Goal: Task Accomplishment & Management: Manage account settings

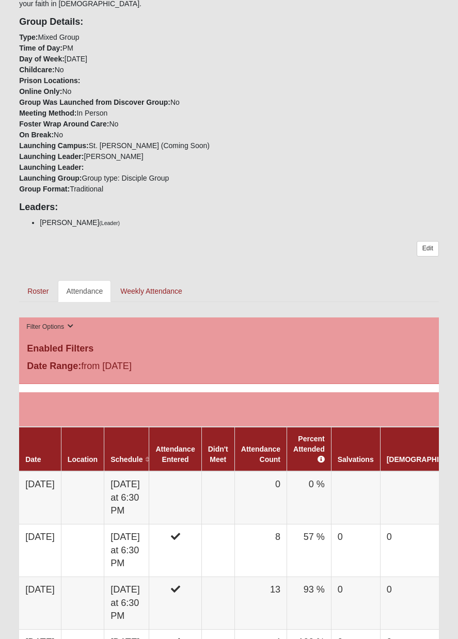
scroll to position [501, 0]
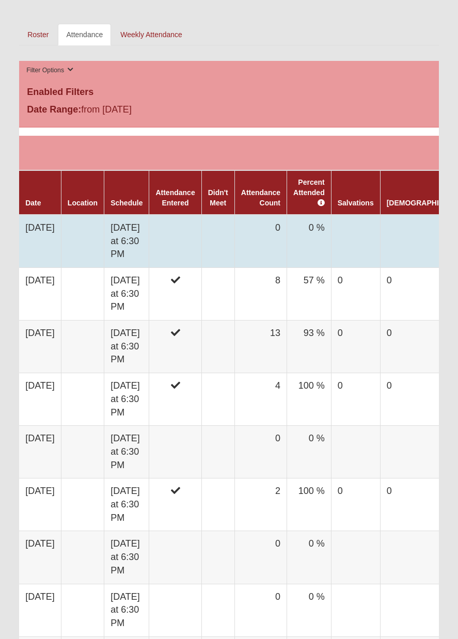
click at [135, 234] on td "[DATE] at 6:30 PM" at bounding box center [126, 241] width 45 height 53
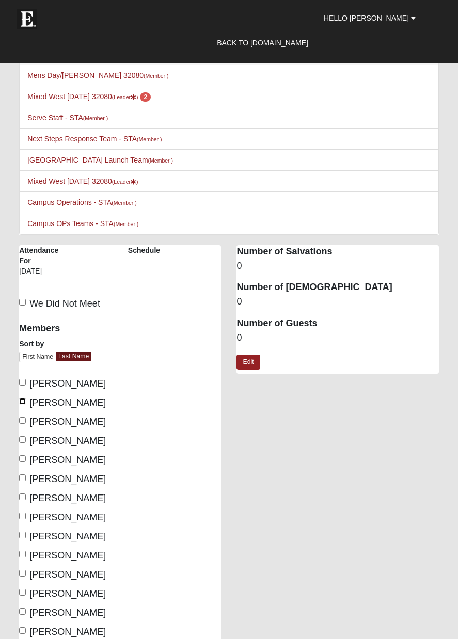
click at [25, 401] on input "Cerrato, Greg" at bounding box center [22, 401] width 7 height 7
checkbox input "true"
click at [23, 419] on input "Churchill, Linda" at bounding box center [22, 420] width 7 height 7
checkbox input "true"
click at [23, 441] on input "Gurskey, Inna" at bounding box center [22, 439] width 7 height 7
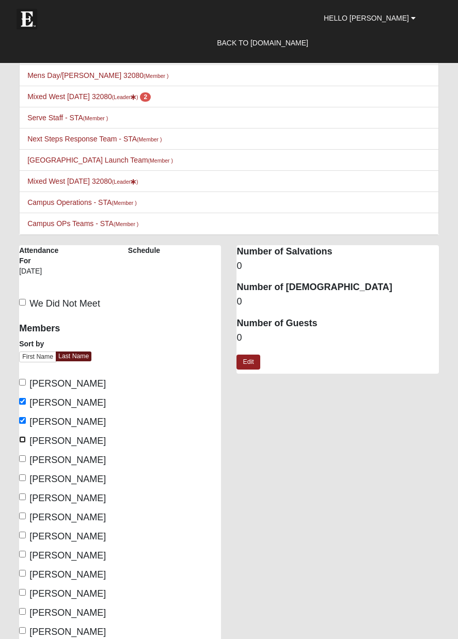
checkbox input "true"
click at [22, 495] on input "Heilman, Anne" at bounding box center [22, 496] width 7 height 7
checkbox input "true"
click at [22, 516] on input "Heilman, Philip" at bounding box center [22, 516] width 7 height 7
checkbox input "true"
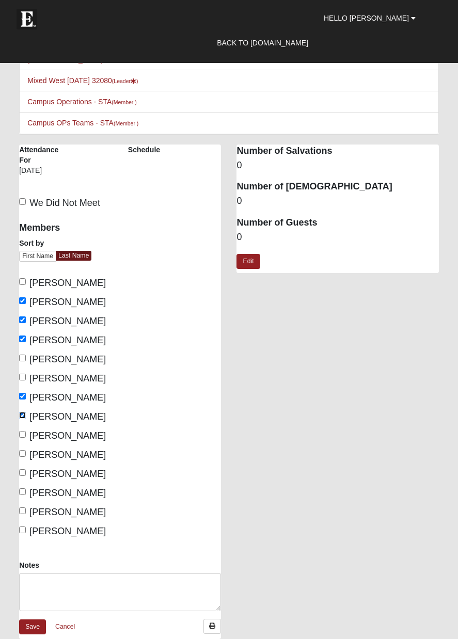
scroll to position [101, 0]
click at [25, 434] on input "Manselle, Dan" at bounding box center [22, 434] width 7 height 7
checkbox input "true"
click at [22, 454] on input "Sarro, Diana" at bounding box center [22, 453] width 7 height 7
checkbox input "true"
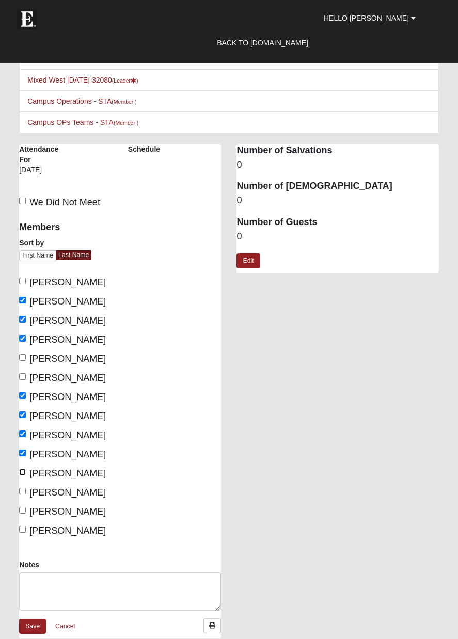
click at [20, 473] on input "Valdivieso, Haley" at bounding box center [22, 472] width 7 height 7
checkbox input "true"
click at [21, 491] on input "Valdivieso, Matthew" at bounding box center [22, 491] width 7 height 7
checkbox input "true"
click at [26, 513] on label "West, Greg" at bounding box center [62, 512] width 87 height 14
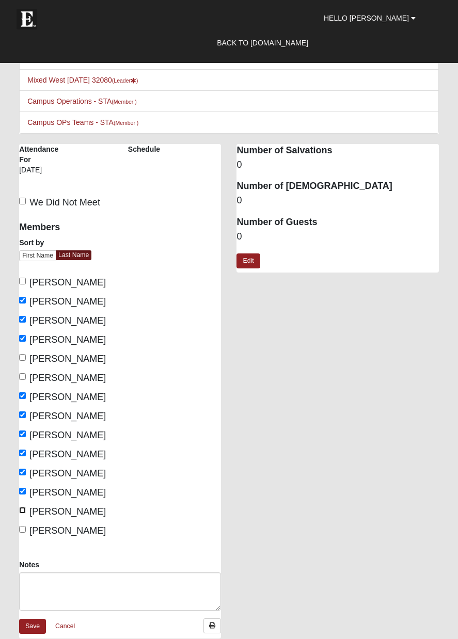
click at [26, 513] on input "West, Greg" at bounding box center [22, 510] width 7 height 7
checkbox input "true"
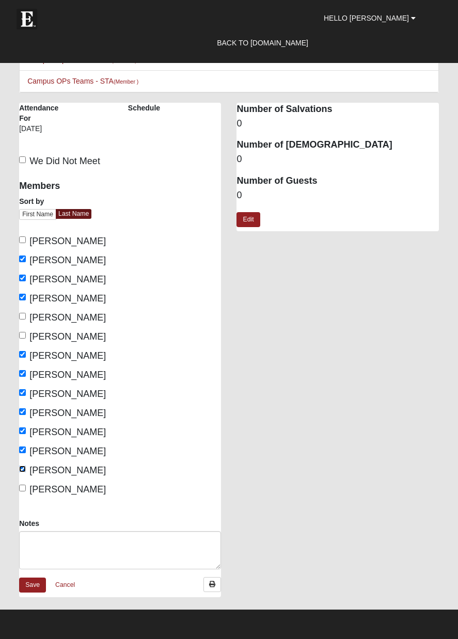
scroll to position [143, 0]
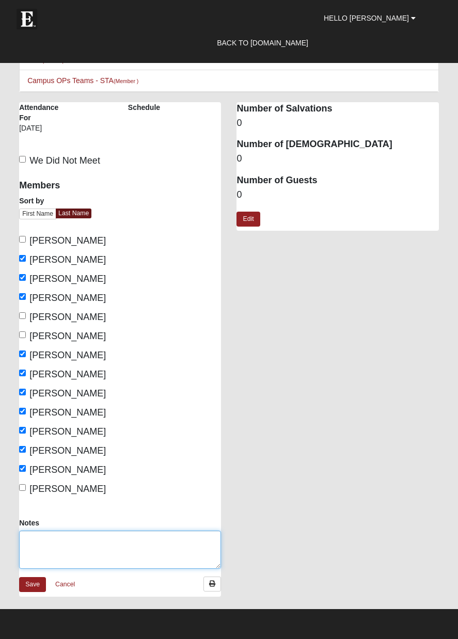
click at [53, 536] on textarea "Notes" at bounding box center [120, 550] width 202 height 38
type textarea "i"
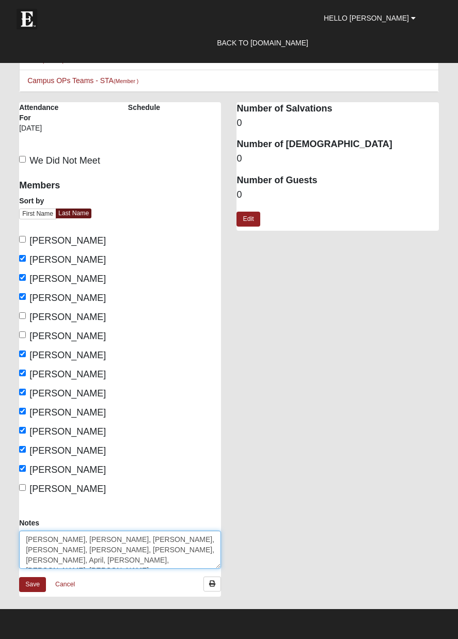
type textarea "Linda, Daniel, Bev, Larry, Lori, David, Kyle, April, Mary, Vince, Vallerie"
click at [246, 220] on link "Edit" at bounding box center [247, 219] width 23 height 15
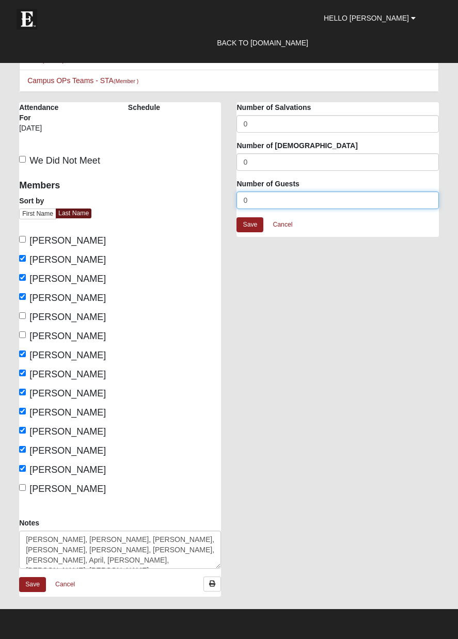
click at [251, 199] on input "0" at bounding box center [337, 201] width 202 height 18
type input "11"
click at [29, 582] on link "Save" at bounding box center [32, 584] width 27 height 15
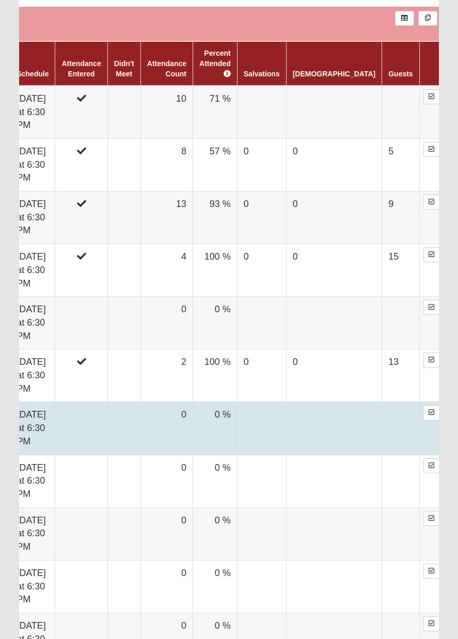
scroll to position [498, 0]
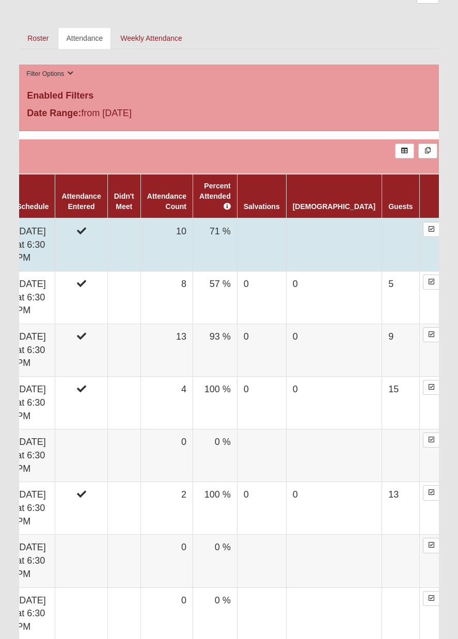
click at [50, 240] on td "[DATE] at 6:30 PM" at bounding box center [32, 244] width 45 height 53
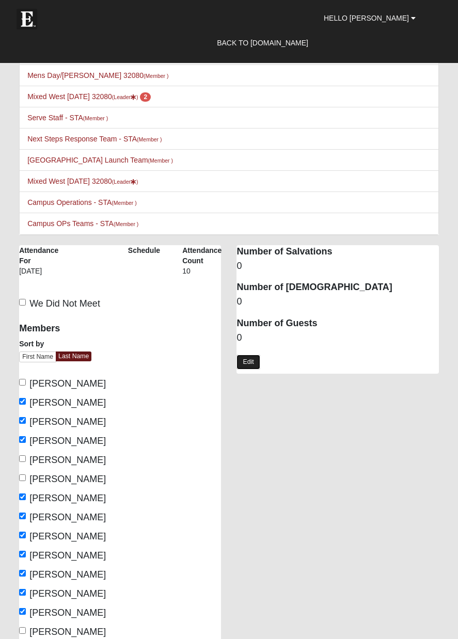
click at [249, 362] on link "Edit" at bounding box center [247, 362] width 23 height 15
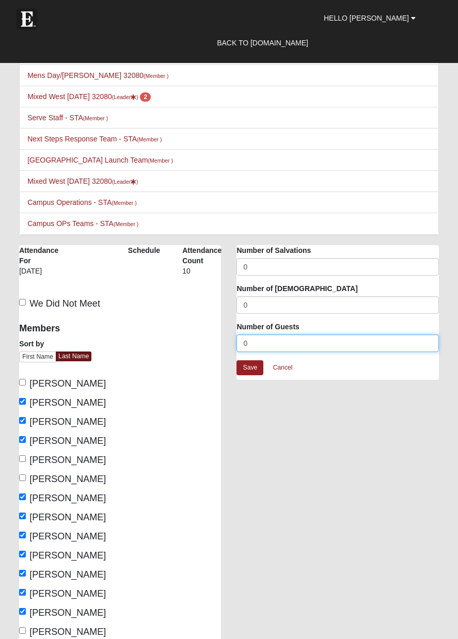
drag, startPoint x: 253, startPoint y: 342, endPoint x: 222, endPoint y: 343, distance: 31.0
click at [222, 343] on div "Mixed West Tuesday 32080 Attendance Attendance For 10/7/2025 Schedule Attendanc…" at bounding box center [228, 497] width 435 height 505
type input "11"
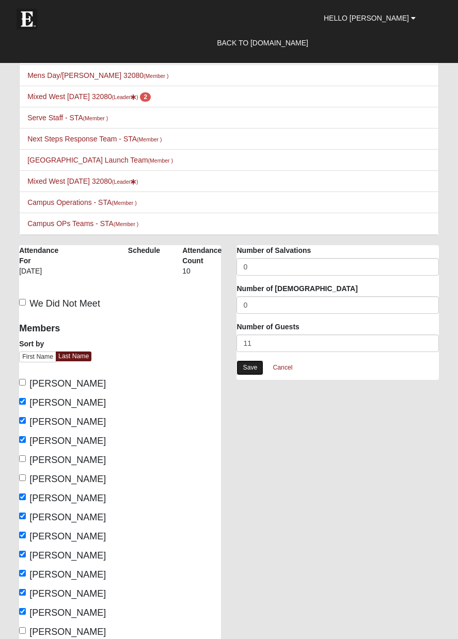
click at [241, 370] on link "Save" at bounding box center [249, 367] width 27 height 15
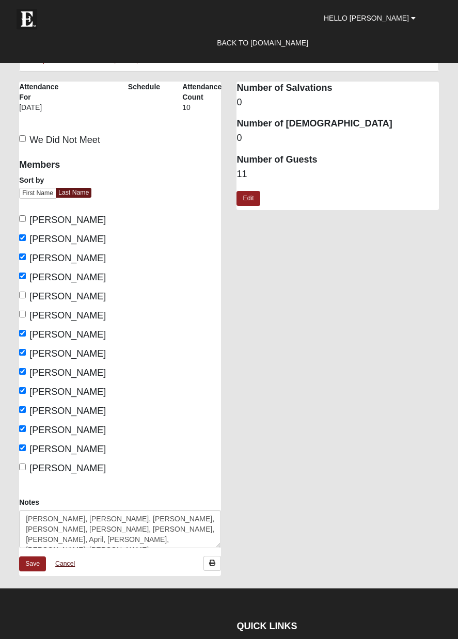
scroll to position [164, 0]
click at [22, 563] on link "Save" at bounding box center [32, 563] width 27 height 15
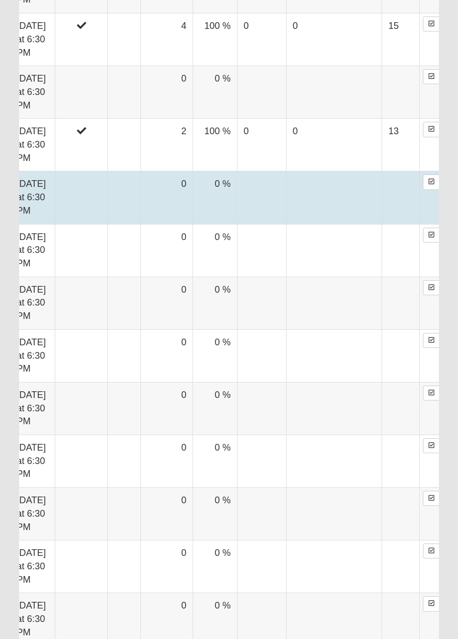
scroll to position [611, 0]
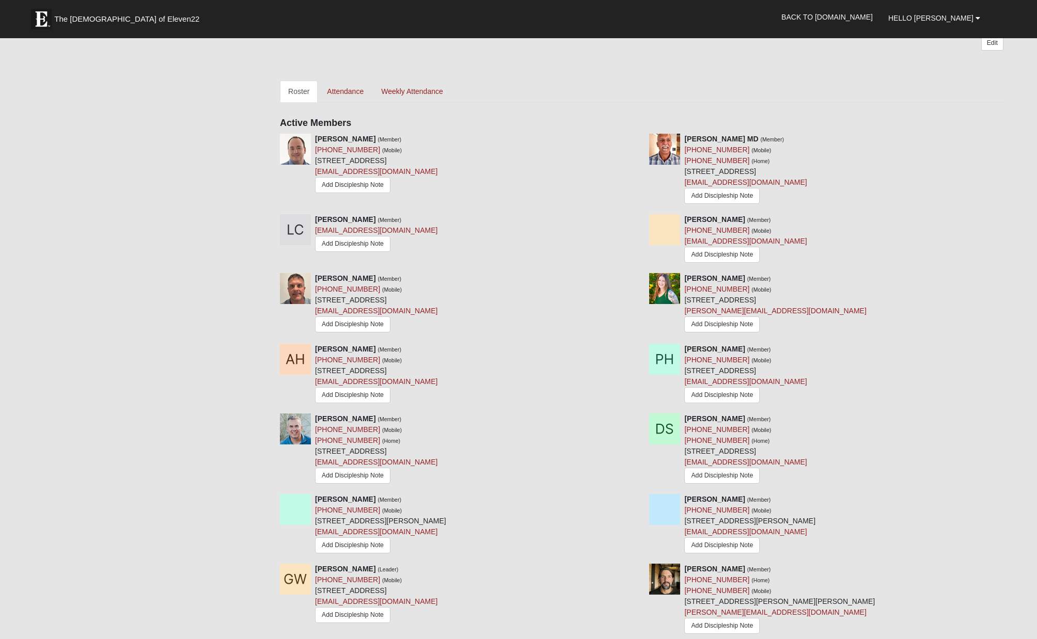
scroll to position [685, 0]
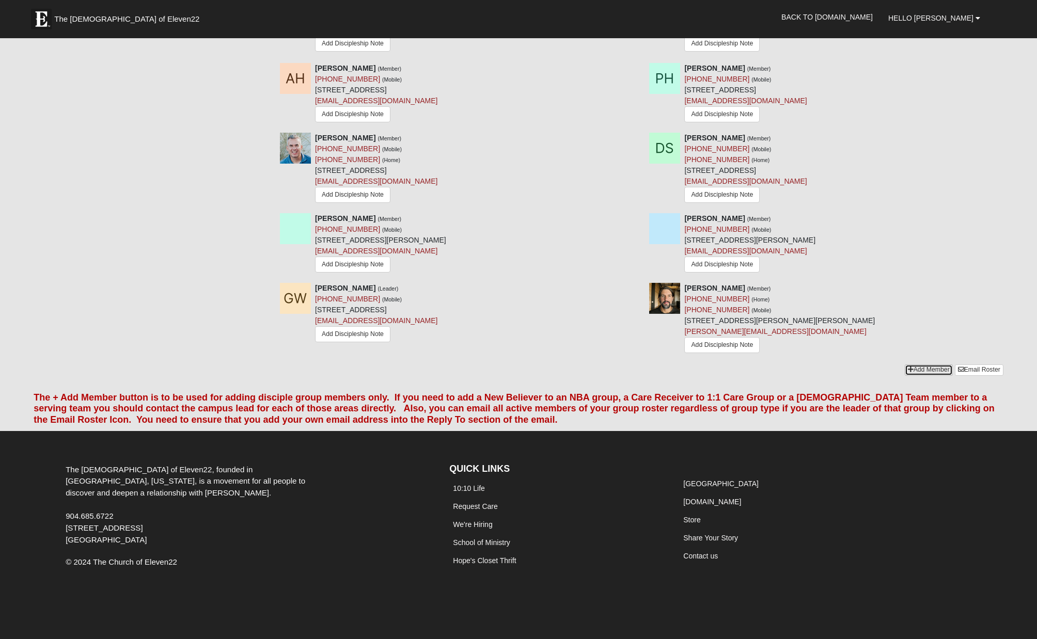
click at [917, 370] on link "Add Member" at bounding box center [928, 369] width 48 height 11
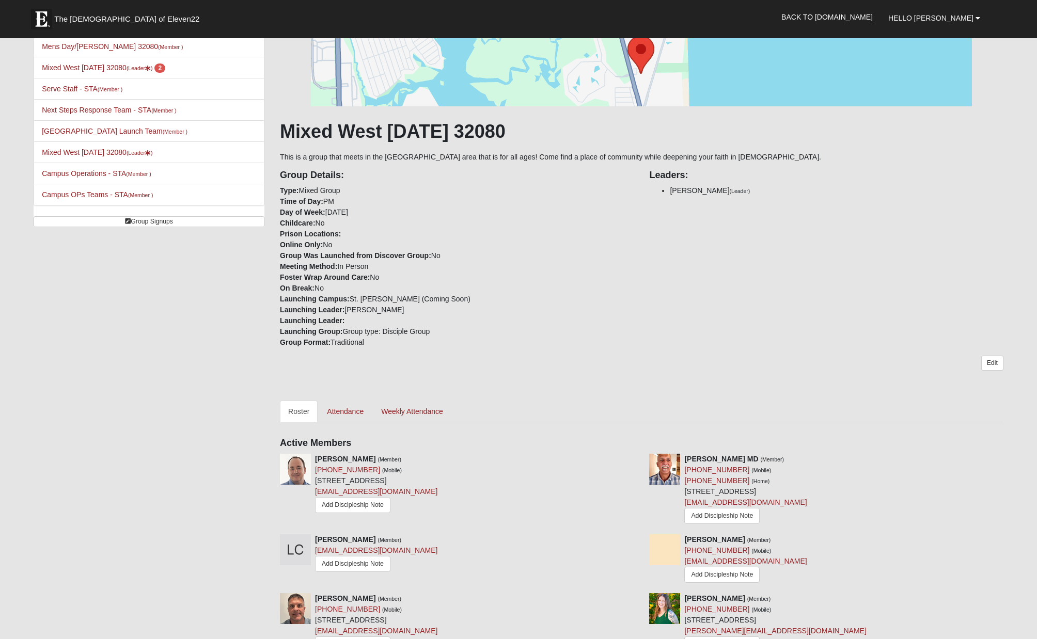
scroll to position [82, 0]
click at [83, 66] on link "Mixed West Wednesday 32080 (Leader ) 2" at bounding box center [103, 69] width 123 height 8
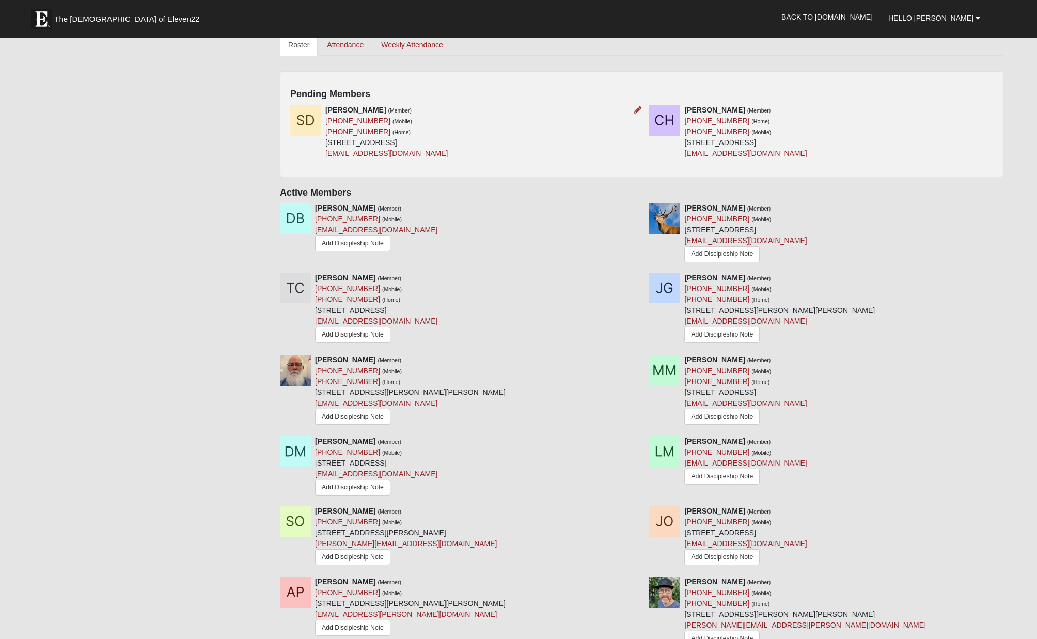
scroll to position [525, 0]
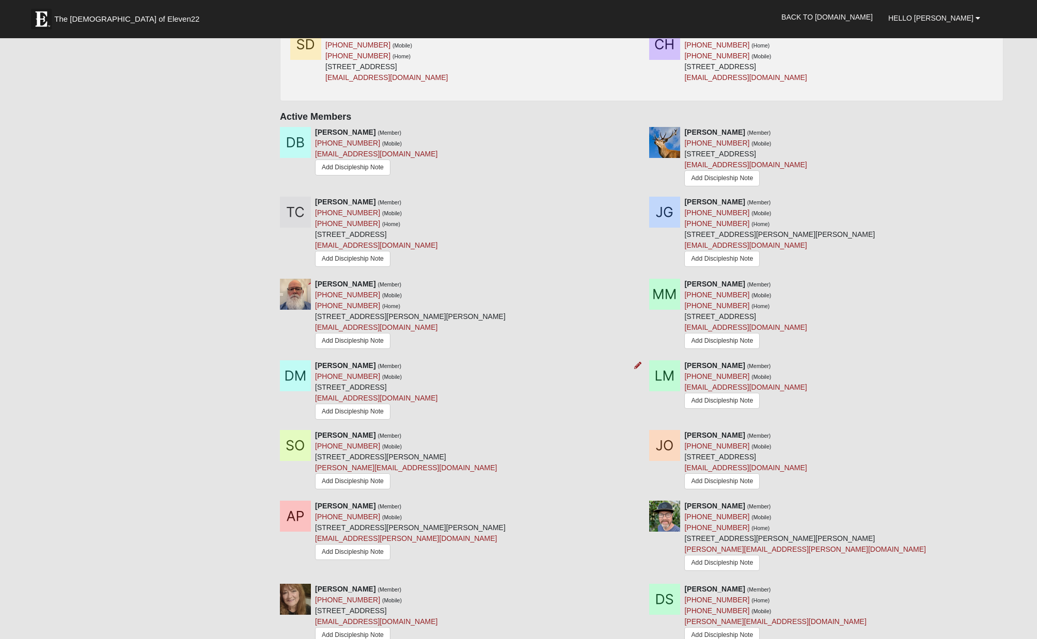
click at [304, 375] on img at bounding box center [295, 375] width 31 height 31
click at [295, 377] on img at bounding box center [295, 375] width 31 height 31
click at [298, 375] on img at bounding box center [295, 375] width 31 height 31
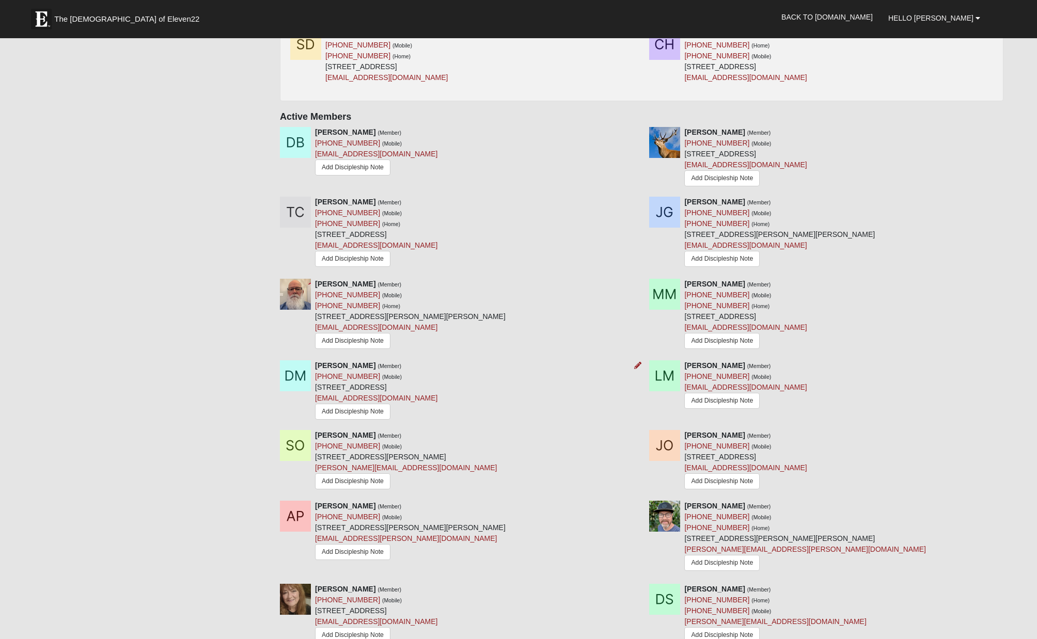
click at [298, 375] on img at bounding box center [295, 375] width 31 height 31
click at [298, 374] on img at bounding box center [295, 375] width 31 height 31
click at [299, 374] on img at bounding box center [295, 375] width 31 height 31
click at [299, 375] on img at bounding box center [295, 375] width 31 height 31
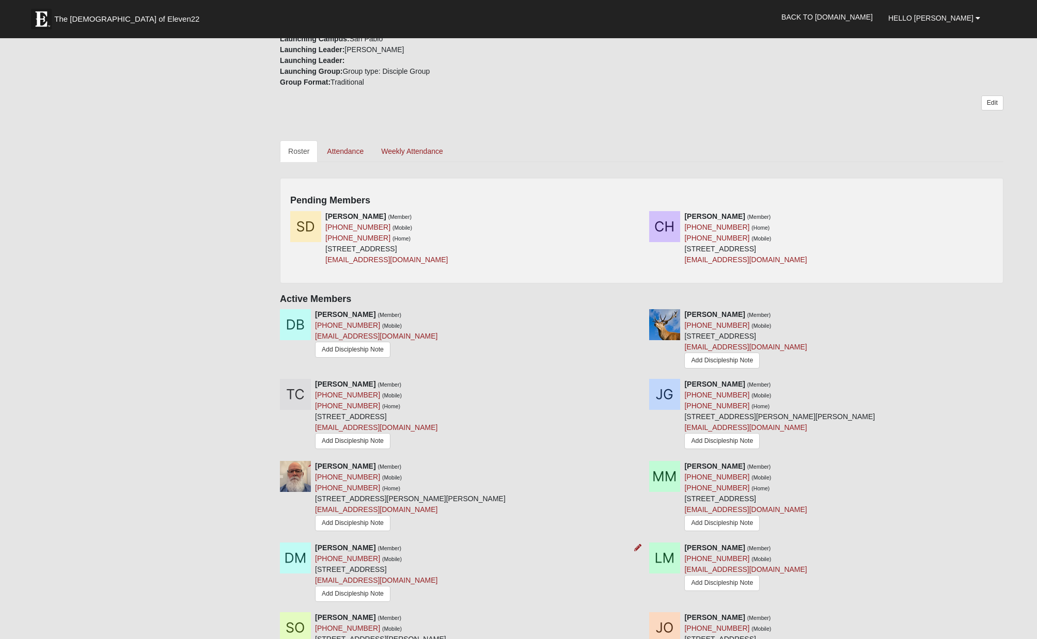
scroll to position [0, 0]
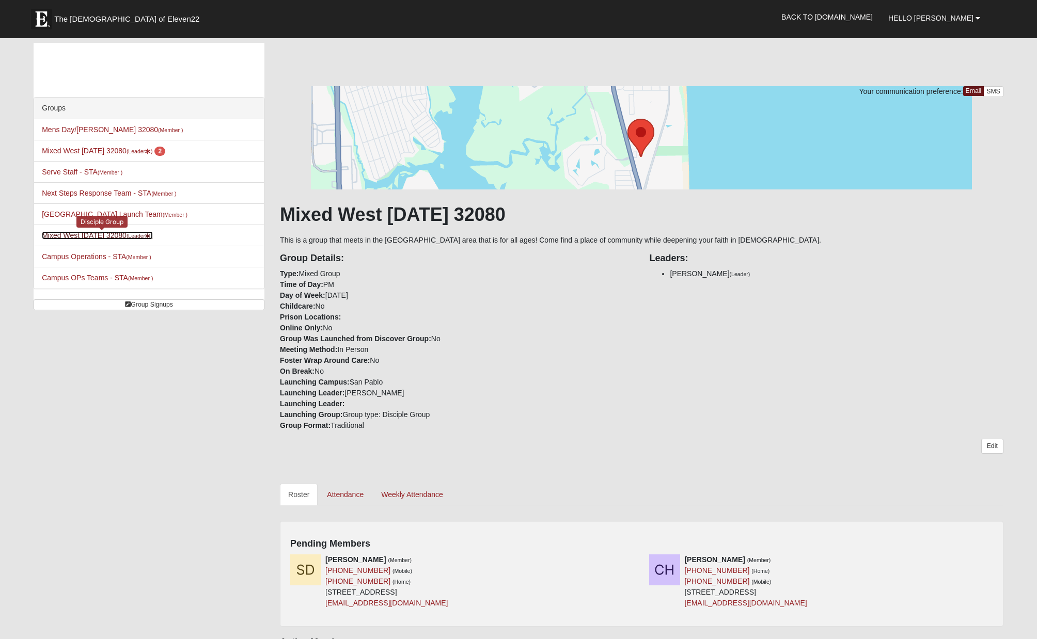
click at [87, 235] on link "Mixed West Tuesday 32080 (Leader )" at bounding box center [97, 235] width 110 height 8
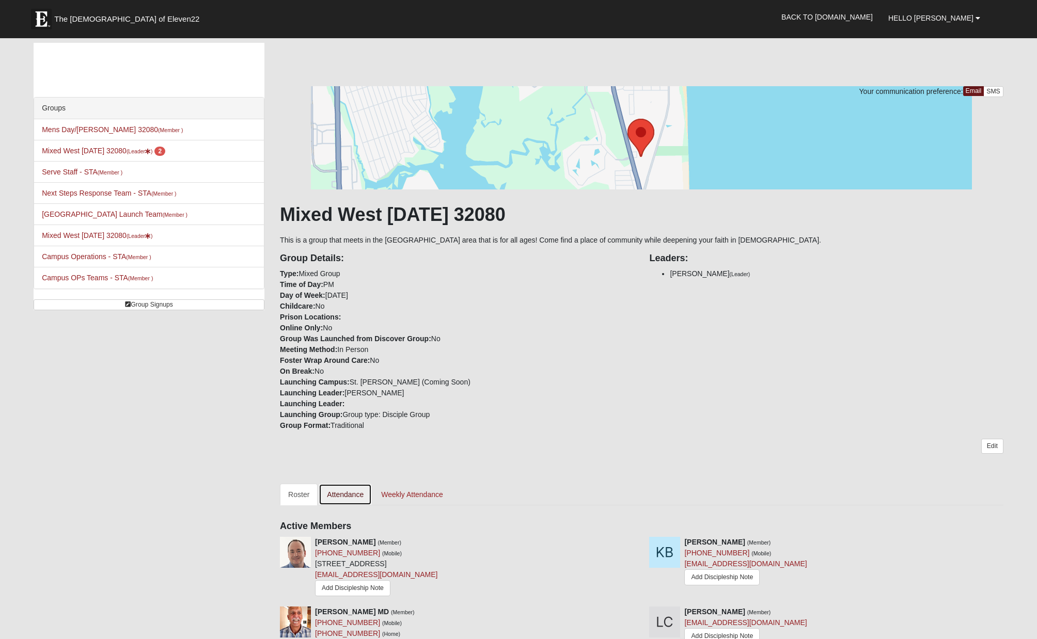
click at [350, 496] on link "Attendance" at bounding box center [344, 495] width 53 height 22
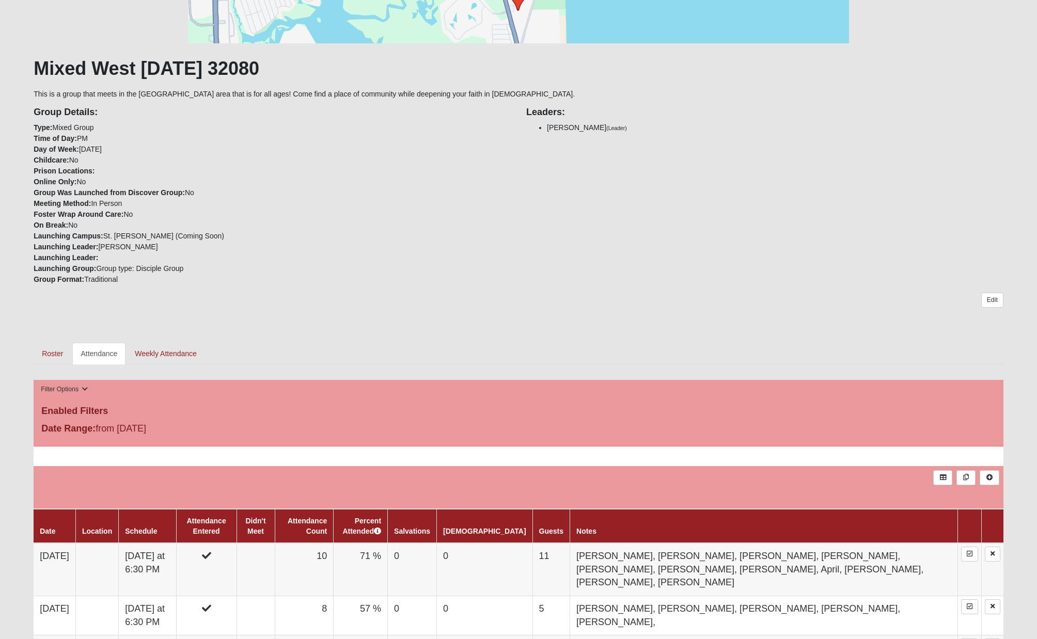
scroll to position [341, 0]
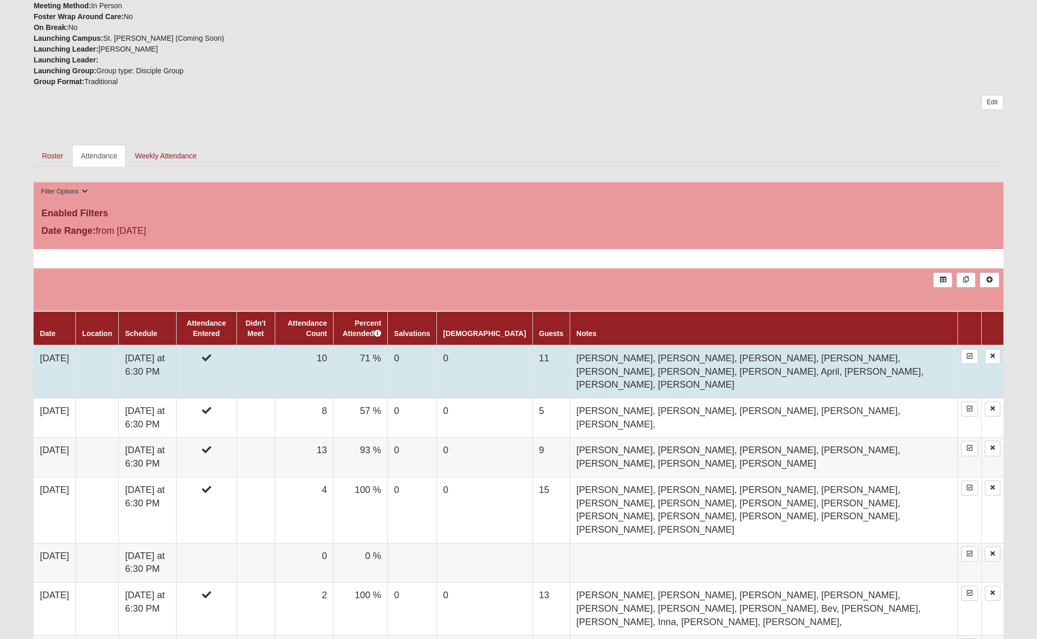
click at [162, 363] on td "Tuesday at 6:30 PM" at bounding box center [147, 371] width 57 height 53
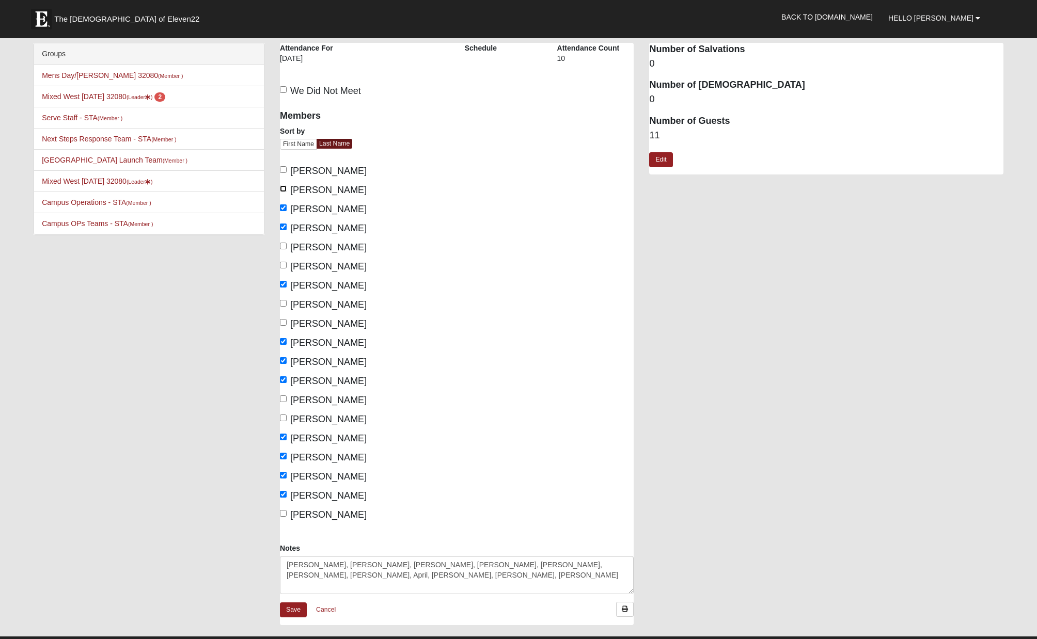
click at [283, 188] on input "[PERSON_NAME]" at bounding box center [283, 188] width 7 height 7
checkbox input "true"
click at [284, 247] on input "[PERSON_NAME]" at bounding box center [283, 246] width 7 height 7
checkbox input "true"
click at [283, 265] on input "[PERSON_NAME]" at bounding box center [283, 265] width 7 height 7
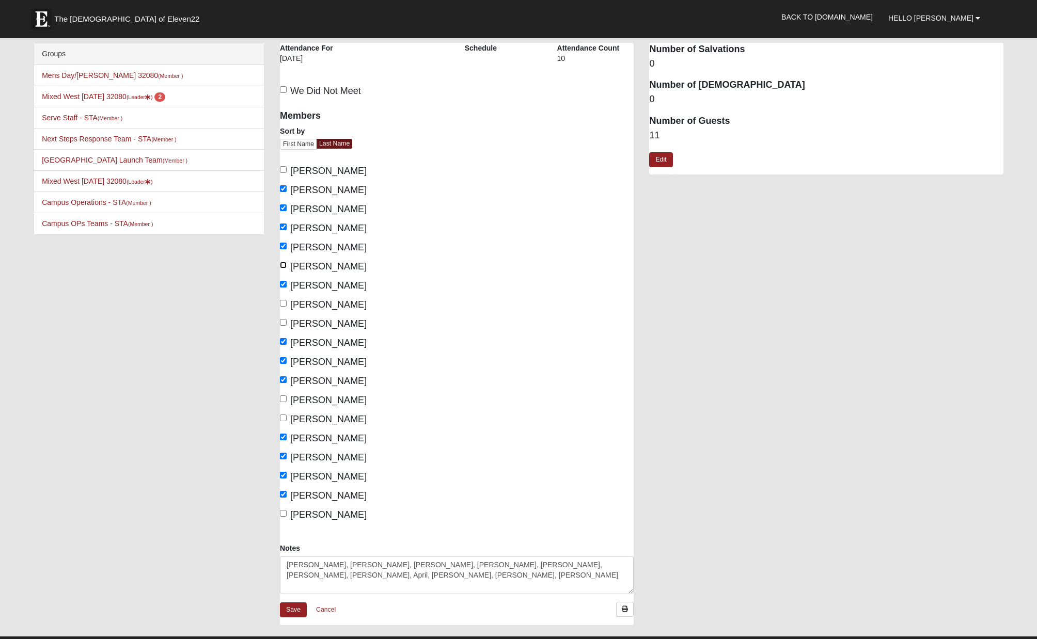
checkbox input "true"
click at [282, 401] on input "Moore, David" at bounding box center [283, 398] width 7 height 7
checkbox input "true"
click at [284, 417] on input "Moore, Lori" at bounding box center [283, 417] width 7 height 7
checkbox input "true"
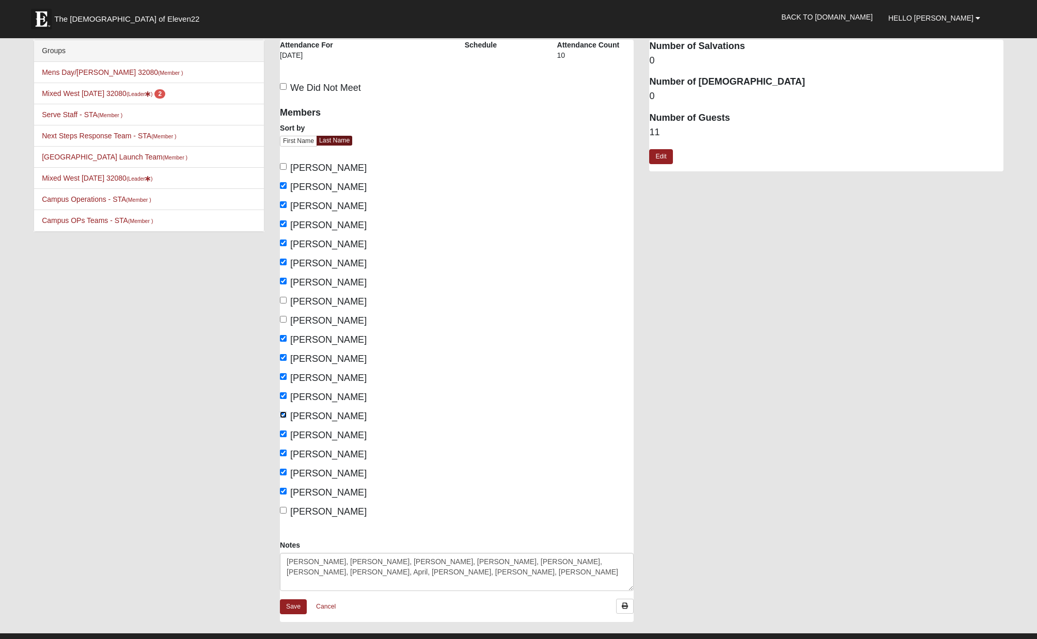
scroll to position [4, 0]
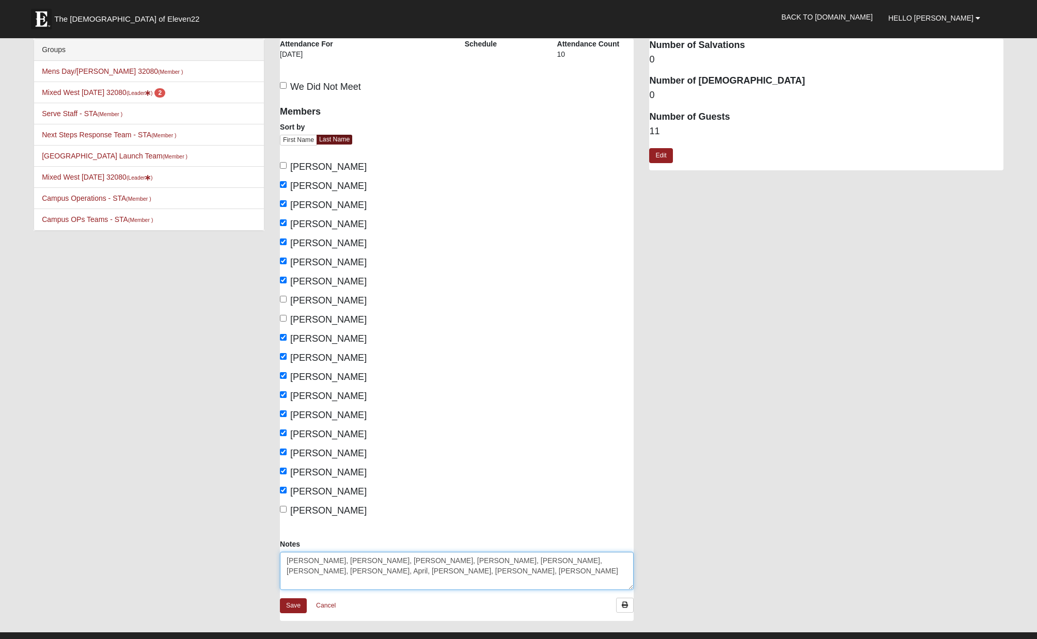
click at [425, 561] on textarea "Linda, Daniel, Bev, Larry, Lori, David, Kyle, April, Mary, Vince, Vallerie" at bounding box center [457, 571] width 354 height 38
drag, startPoint x: 497, startPoint y: 561, endPoint x: 446, endPoint y: 557, distance: 50.7
click at [446, 557] on textarea "Linda, Daniel, Bev, Larry, Lori, David, Kyle, April, Mary, Vince, Vallerie" at bounding box center [457, 571] width 354 height 38
type textarea "[PERSON_NAME], [PERSON_NAME], Bev, [PERSON_NAME], [PERSON_NAME], [PERSON_NAME],…"
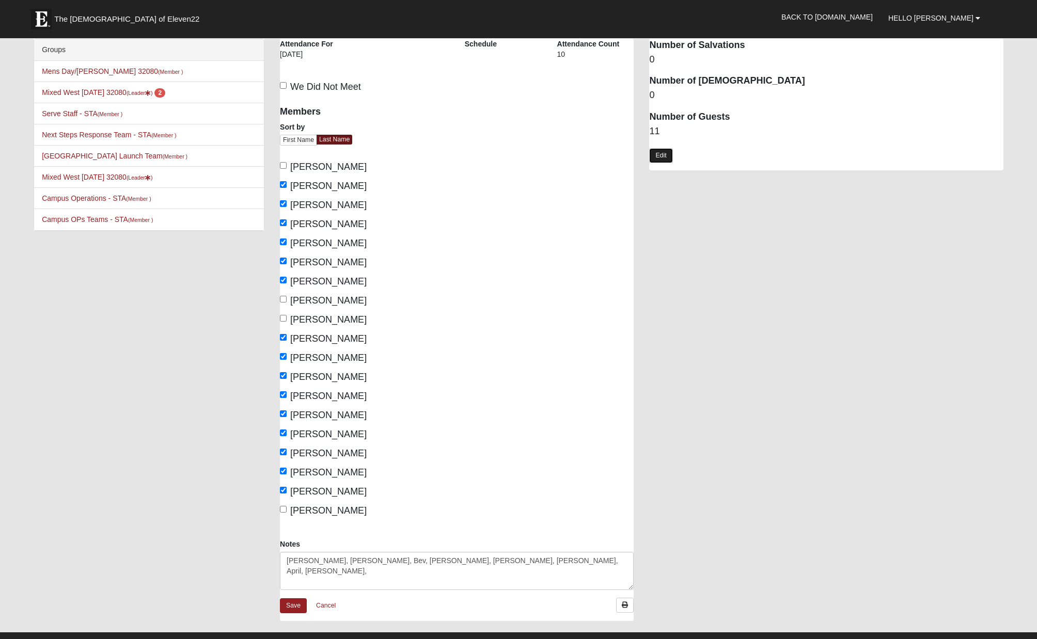
click at [659, 159] on link "Edit" at bounding box center [660, 155] width 23 height 15
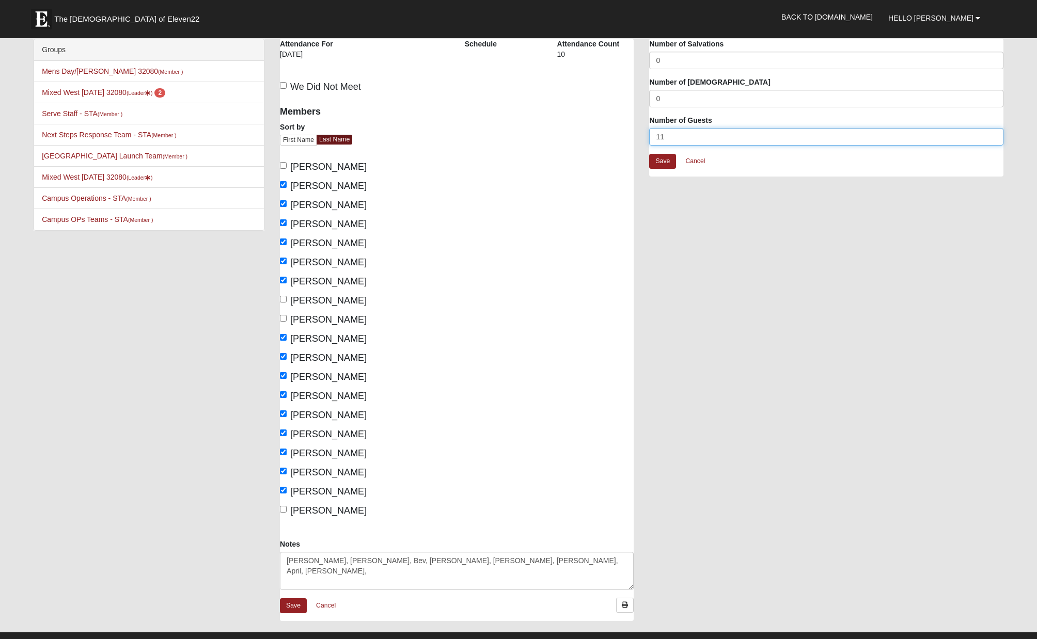
drag, startPoint x: 667, startPoint y: 136, endPoint x: 642, endPoint y: 136, distance: 25.3
click at [642, 136] on div "Attendance Occurrence Attributes Number of Salvations 0 Number of Baptisms 0 Nu…" at bounding box center [825, 113] width 369 height 148
type input "8"
click at [659, 160] on link "Save" at bounding box center [662, 161] width 27 height 15
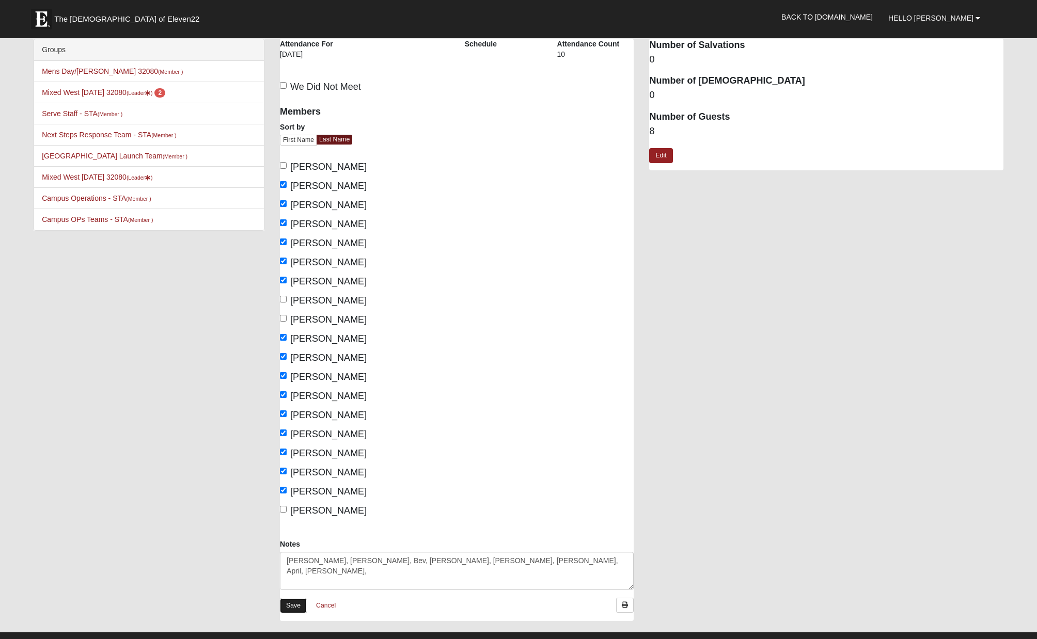
click at [294, 607] on link "Save" at bounding box center [293, 605] width 27 height 15
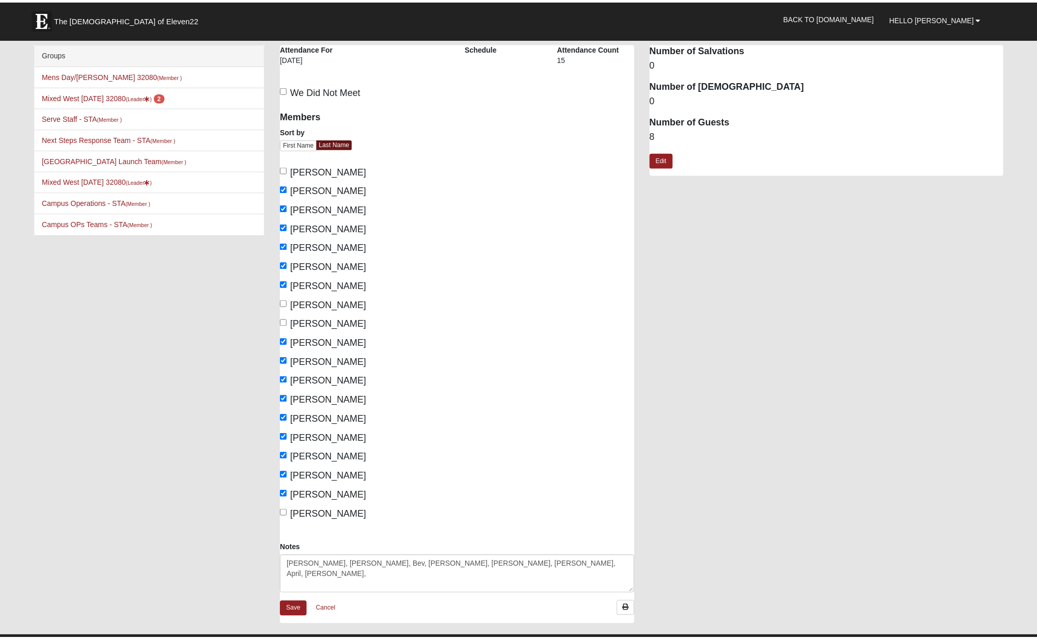
scroll to position [4, 0]
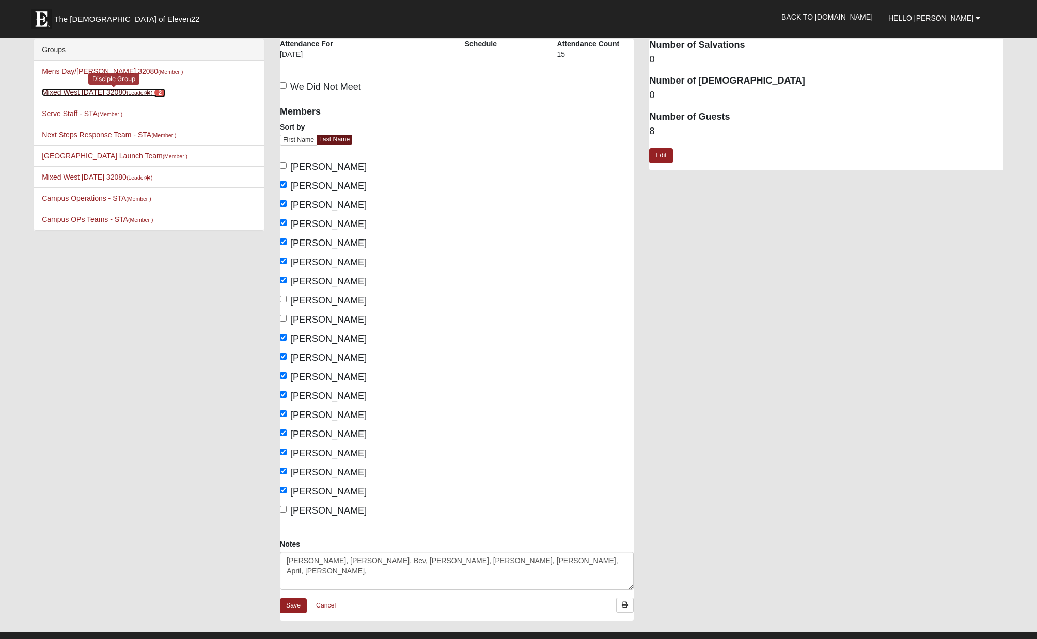
click at [104, 94] on link "Mixed West Wednesday 32080 (Leader ) 2" at bounding box center [103, 92] width 123 height 8
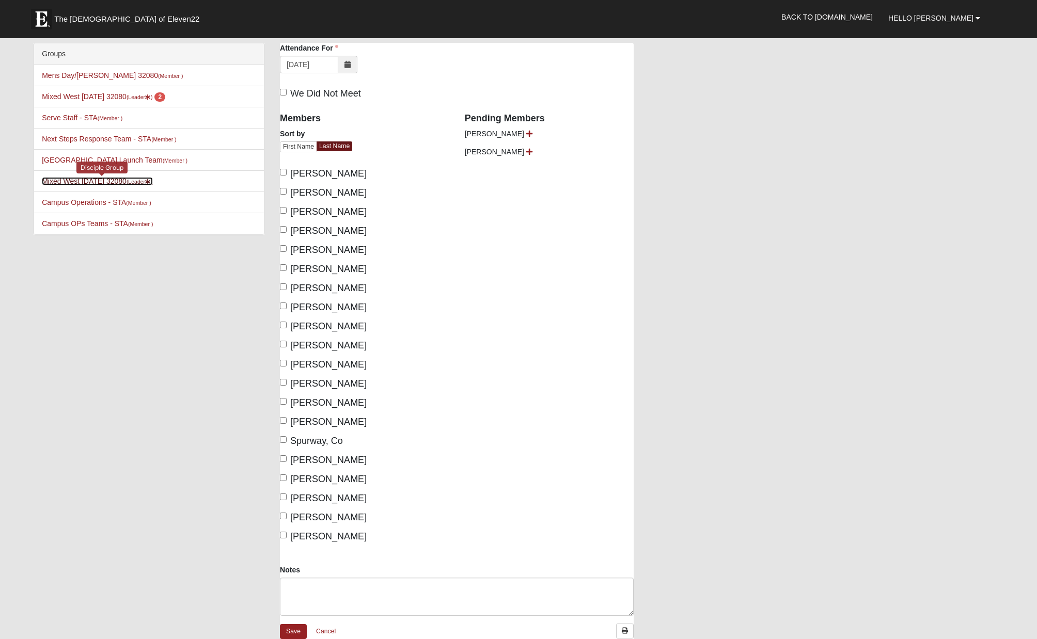
click at [89, 180] on link "Mixed West Tuesday 32080 (Leader )" at bounding box center [97, 181] width 110 height 8
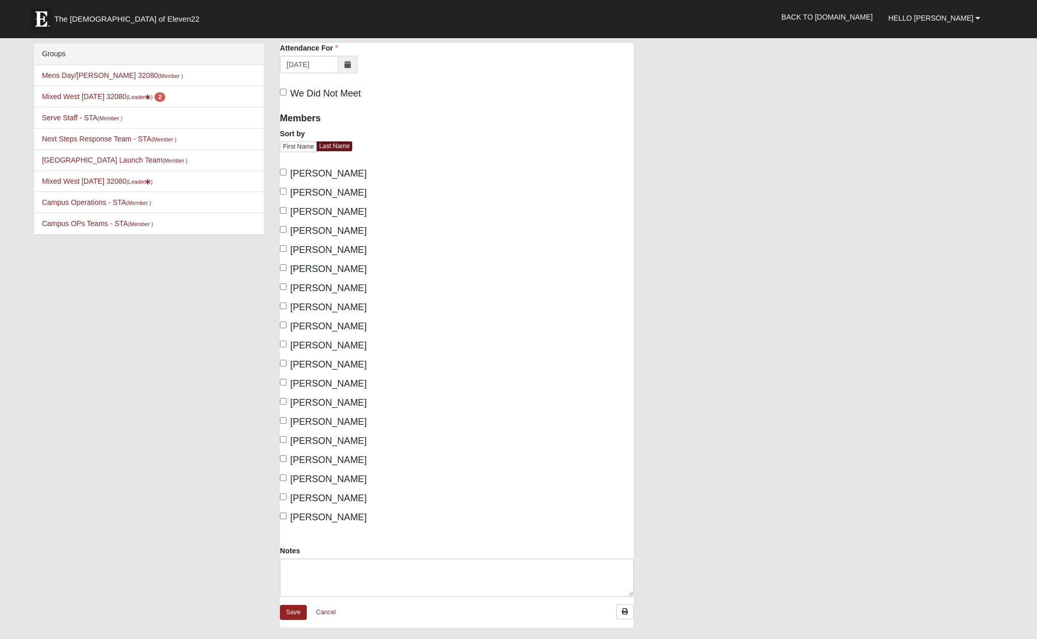
click at [346, 66] on icon at bounding box center [347, 64] width 6 height 7
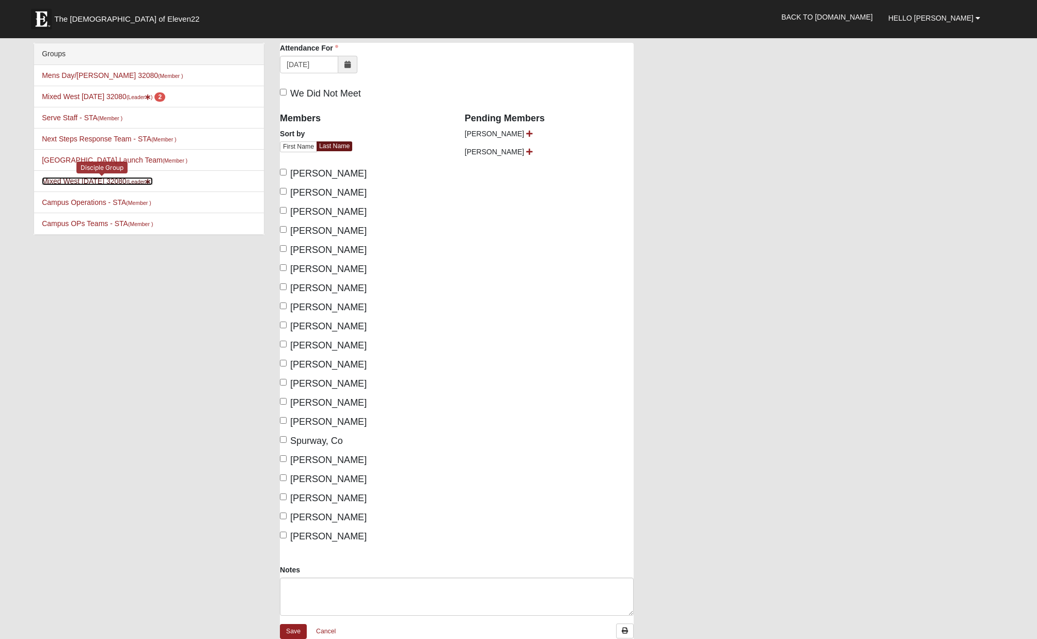
click at [78, 181] on link "Mixed West [DATE] 32080 (Leader )" at bounding box center [97, 181] width 110 height 8
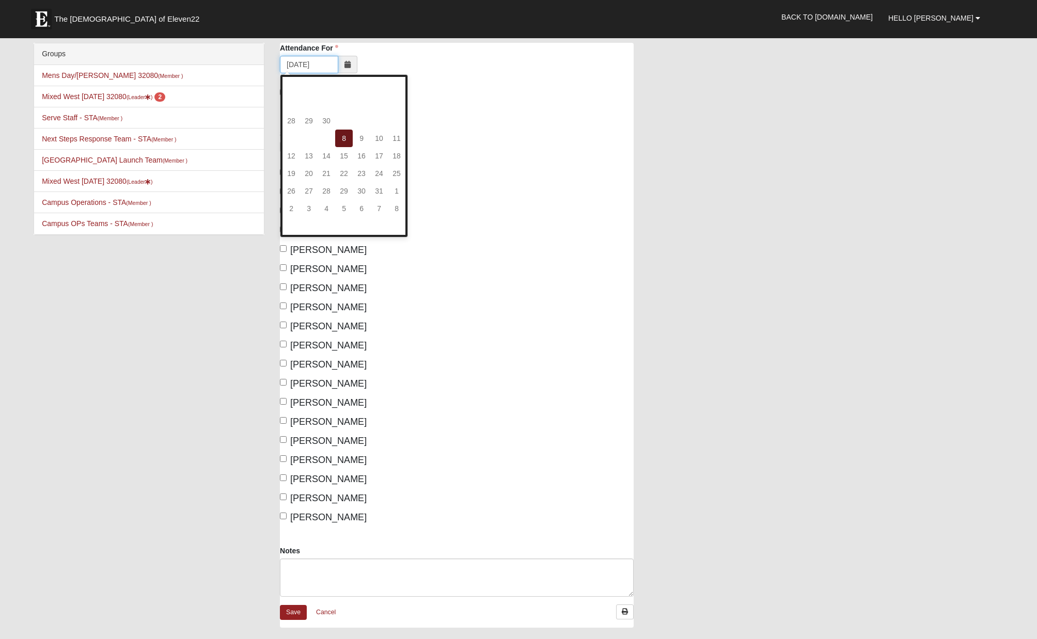
click at [301, 62] on input "10/8/2025" at bounding box center [309, 65] width 58 height 18
click at [328, 137] on td "7" at bounding box center [326, 139] width 18 height 18
type input "10/07/2025"
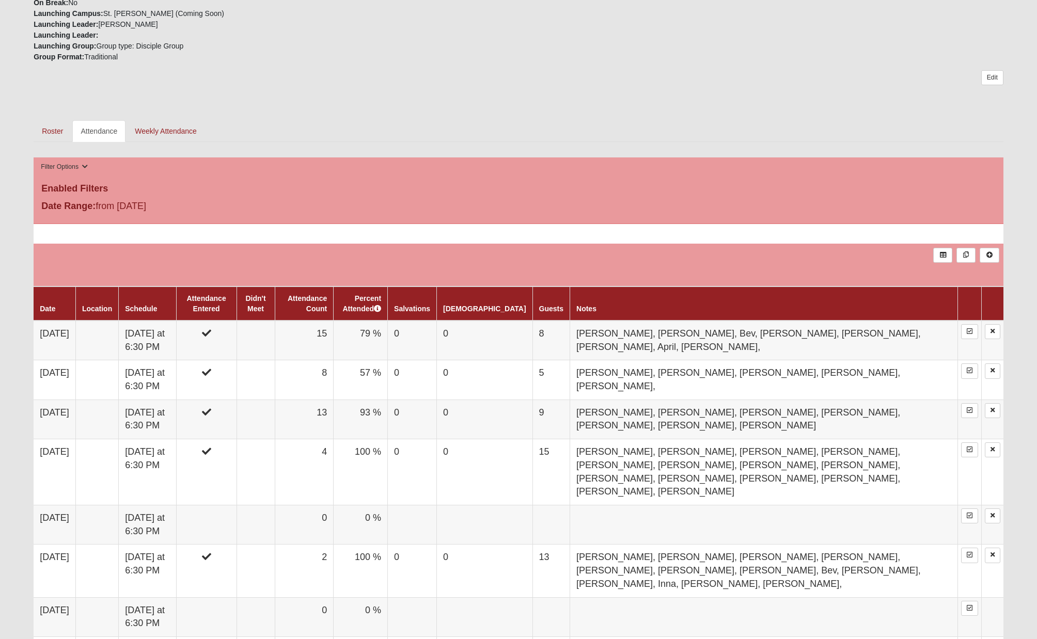
scroll to position [427, 0]
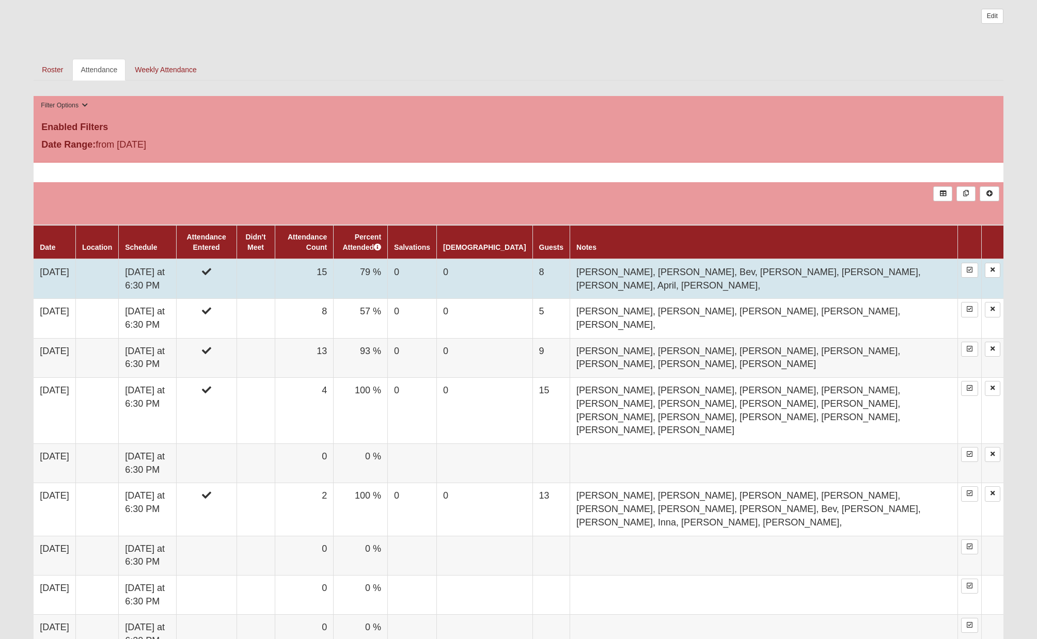
click at [166, 275] on td "Tuesday at 6:30 PM" at bounding box center [147, 279] width 57 height 40
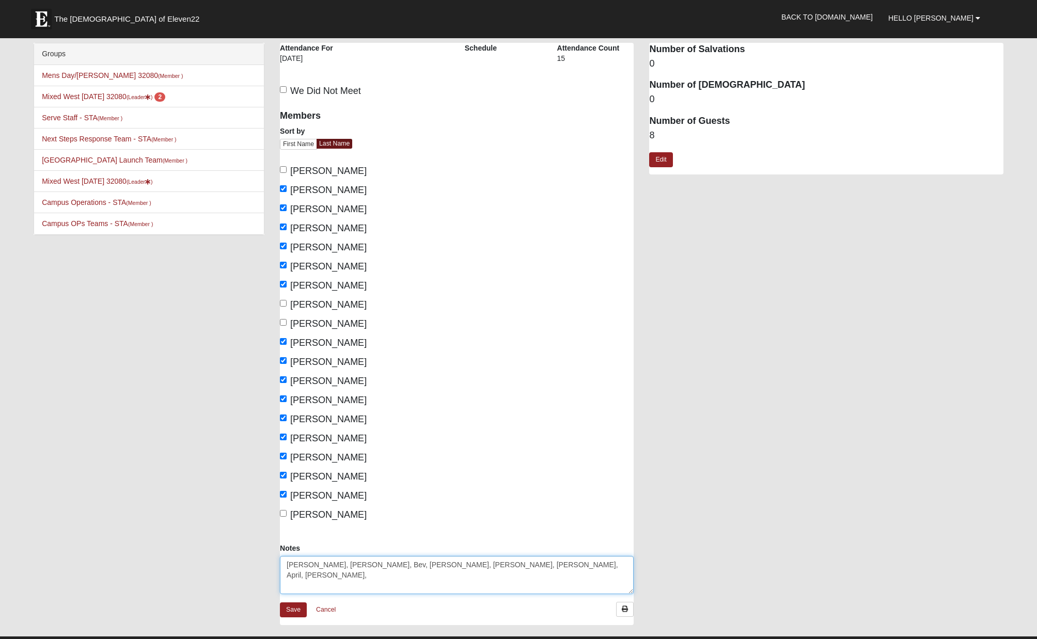
drag, startPoint x: 406, startPoint y: 564, endPoint x: 368, endPoint y: 563, distance: 38.2
click at [368, 563] on textarea "[PERSON_NAME], [PERSON_NAME], Bev, [PERSON_NAME], [PERSON_NAME], [PERSON_NAME],…" at bounding box center [457, 575] width 354 height 38
type textarea "[PERSON_NAME], [PERSON_NAME], Bev, [PERSON_NAME], [PERSON_NAME], [PERSON_NAME],"
click at [666, 158] on link "Edit" at bounding box center [660, 159] width 23 height 15
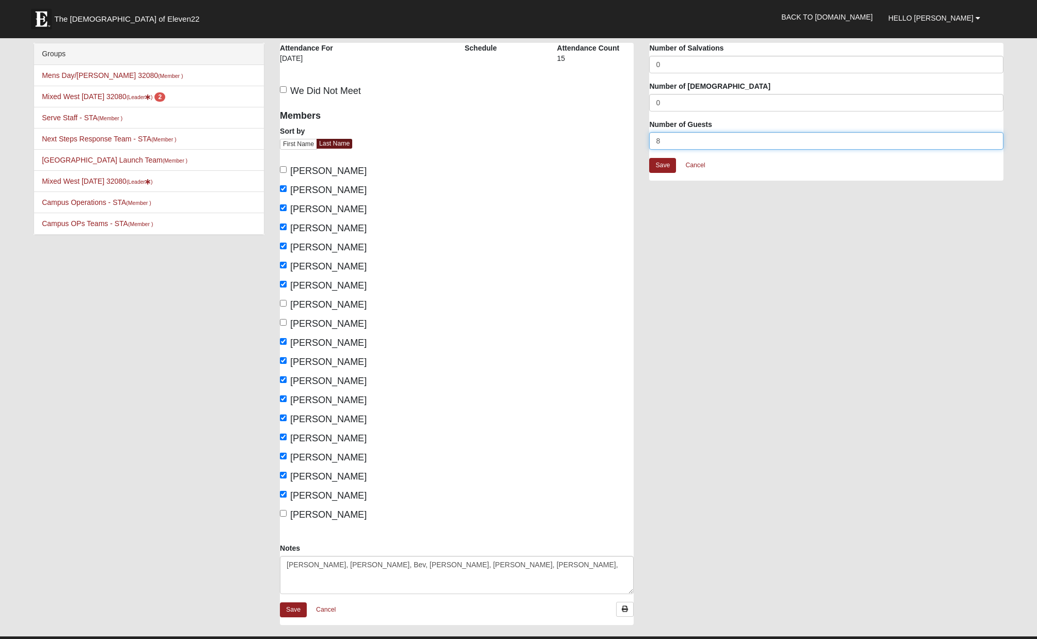
drag, startPoint x: 671, startPoint y: 142, endPoint x: 620, endPoint y: 145, distance: 50.7
click at [620, 145] on div "Mixed West Tuesday 32080 Attendance Attendance For 10/7/2025 Schedule Attendanc…" at bounding box center [641, 339] width 739 height 593
type input "6"
click at [665, 164] on link "Save" at bounding box center [662, 165] width 27 height 15
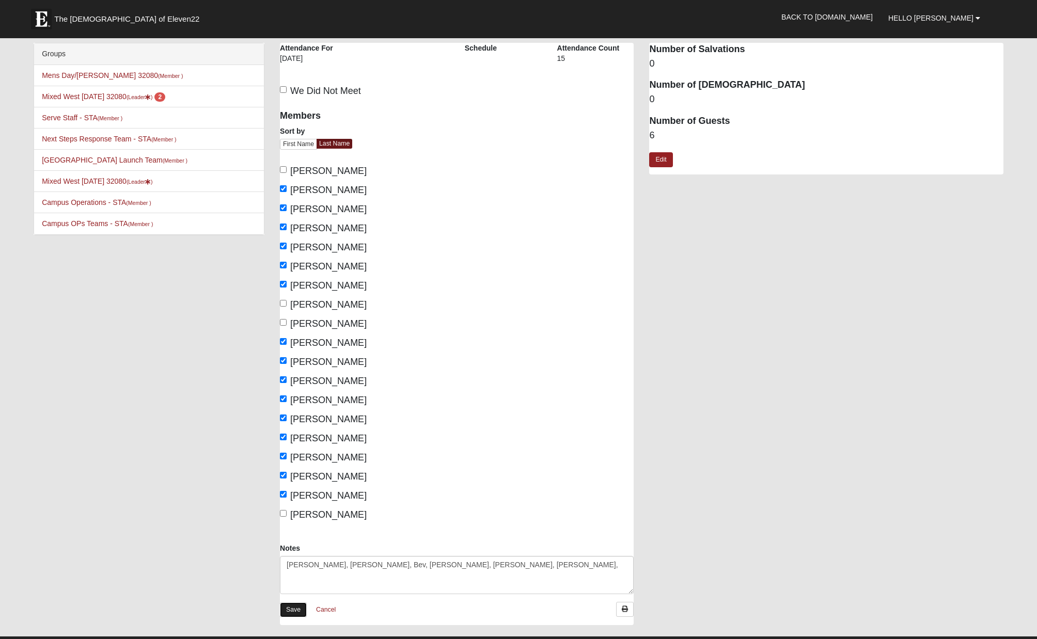
click at [296, 612] on link "Save" at bounding box center [293, 609] width 27 height 15
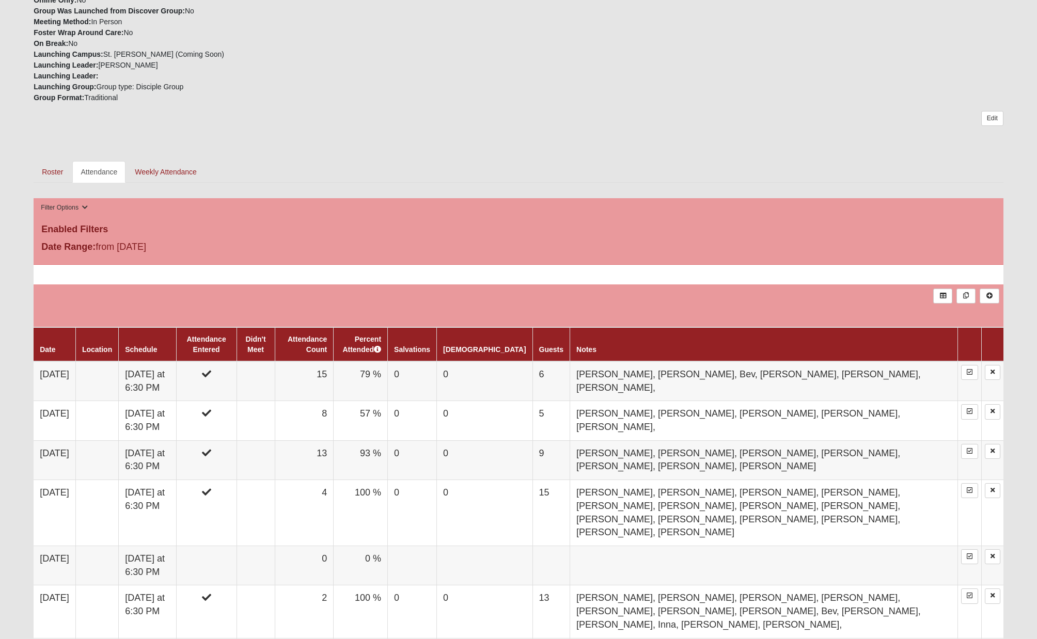
scroll to position [334, 0]
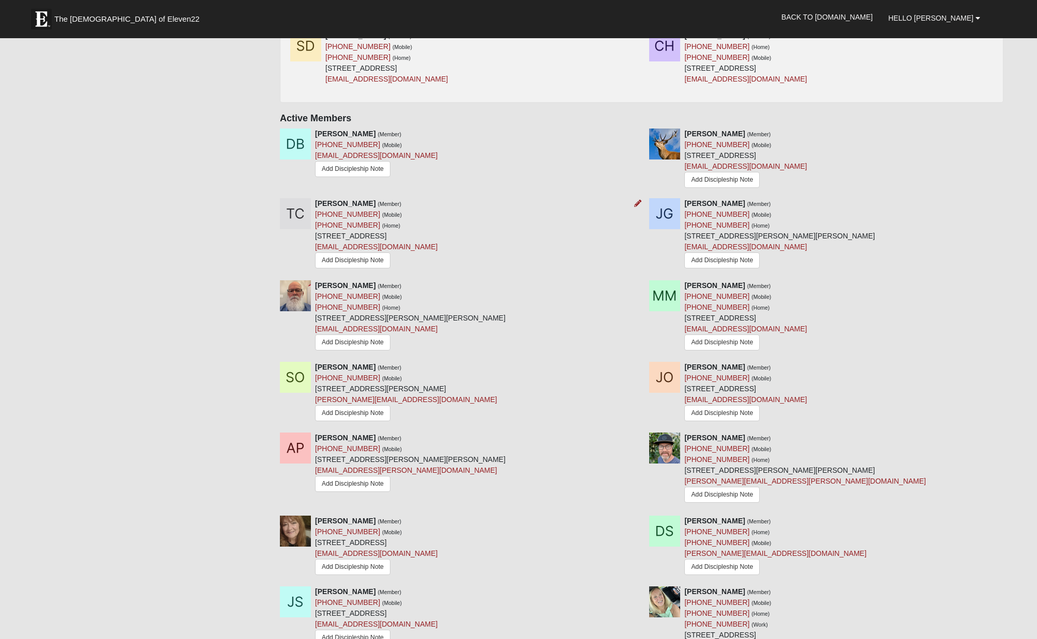
scroll to position [326, 0]
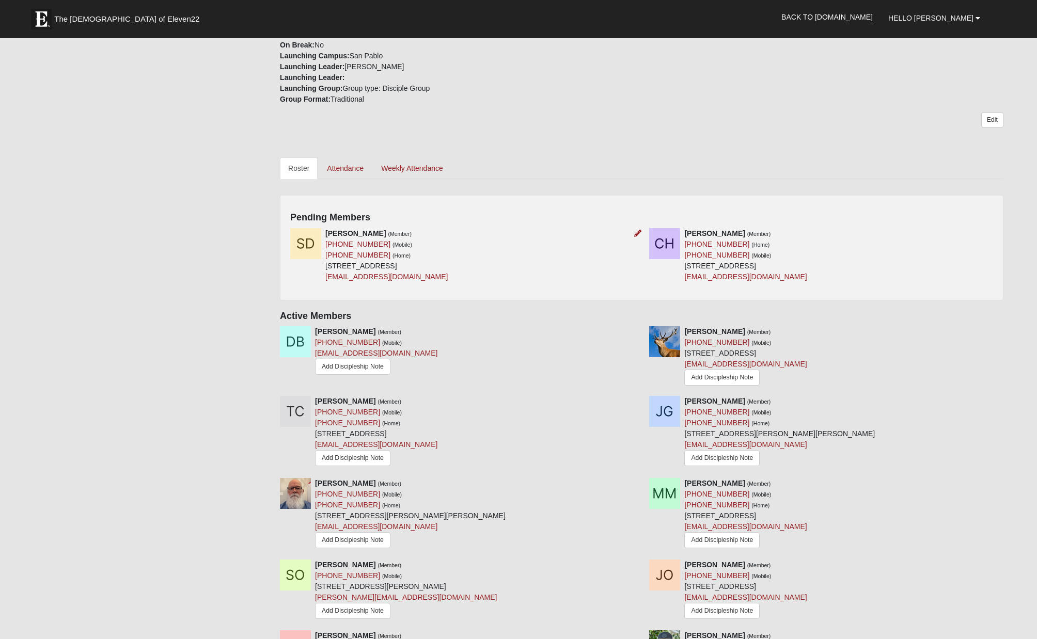
click at [307, 244] on img at bounding box center [305, 243] width 31 height 31
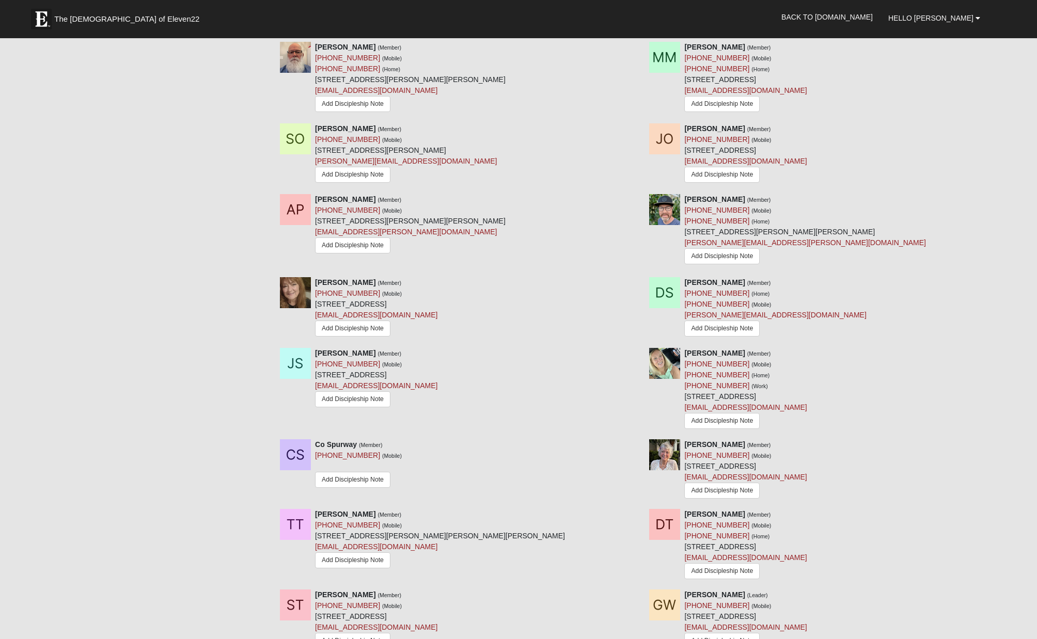
scroll to position [955, 0]
